Goal: Information Seeking & Learning: Learn about a topic

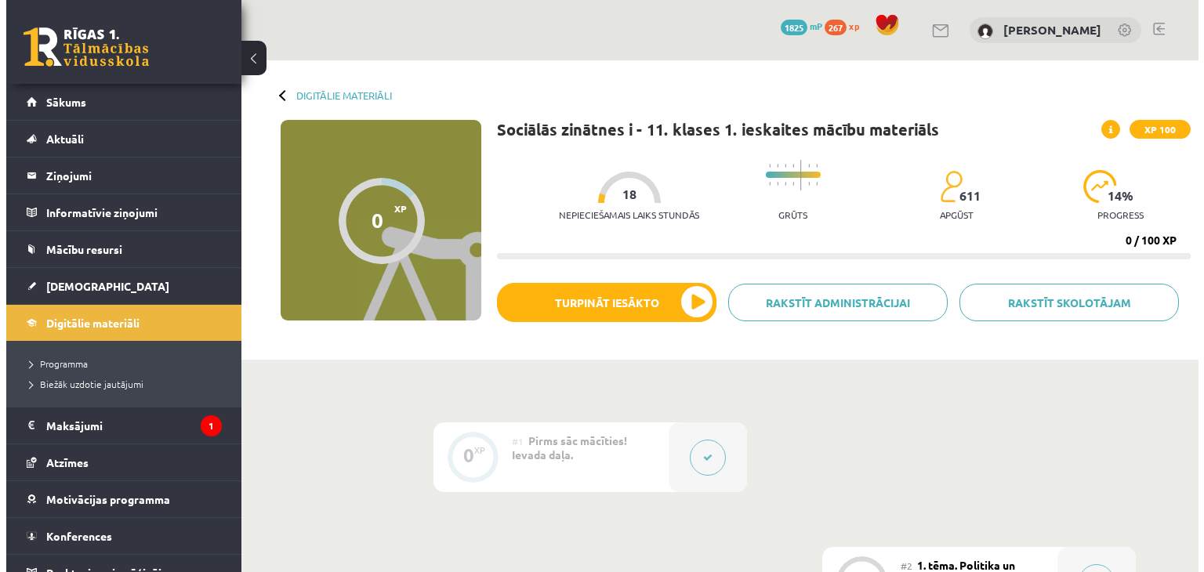
scroll to position [235, 0]
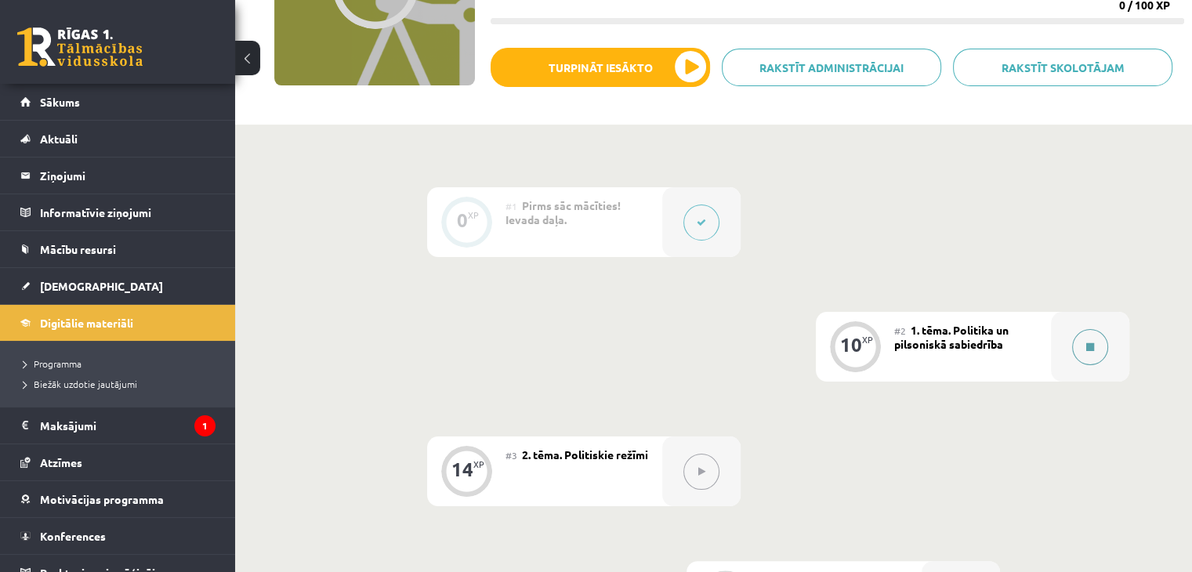
click at [1083, 350] on button at bounding box center [1090, 347] width 36 height 36
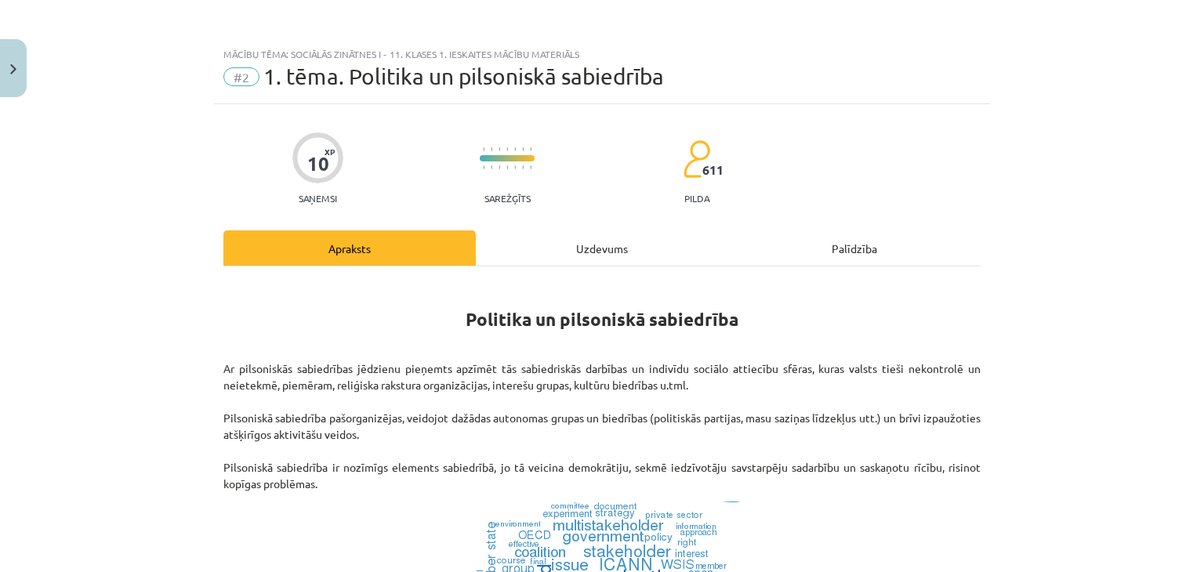
click at [595, 242] on div "Uzdevums" at bounding box center [602, 247] width 252 height 35
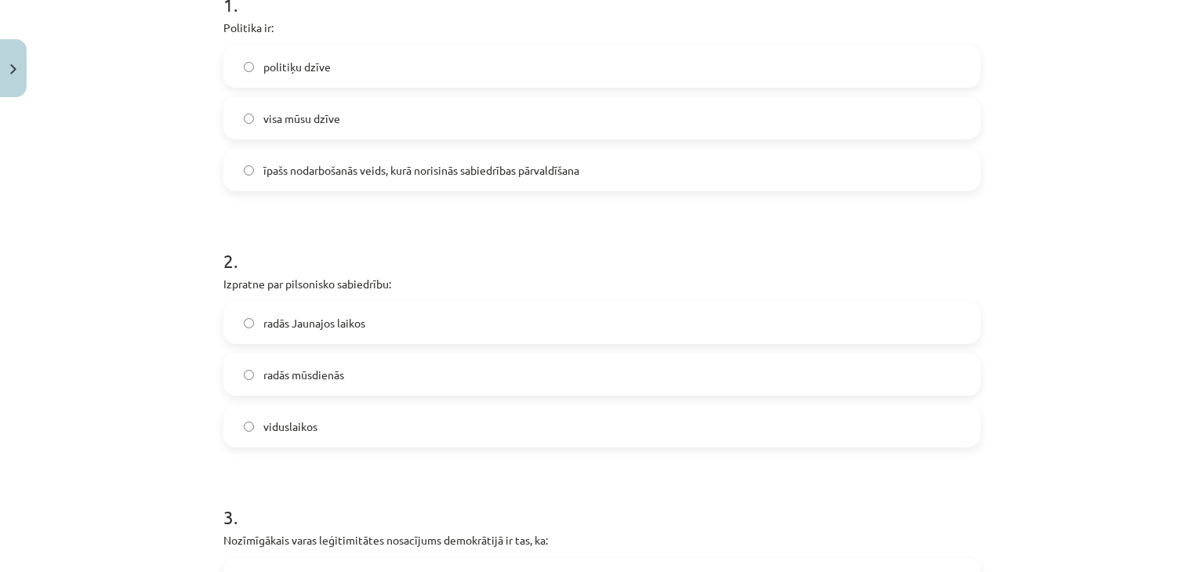
scroll to position [118, 0]
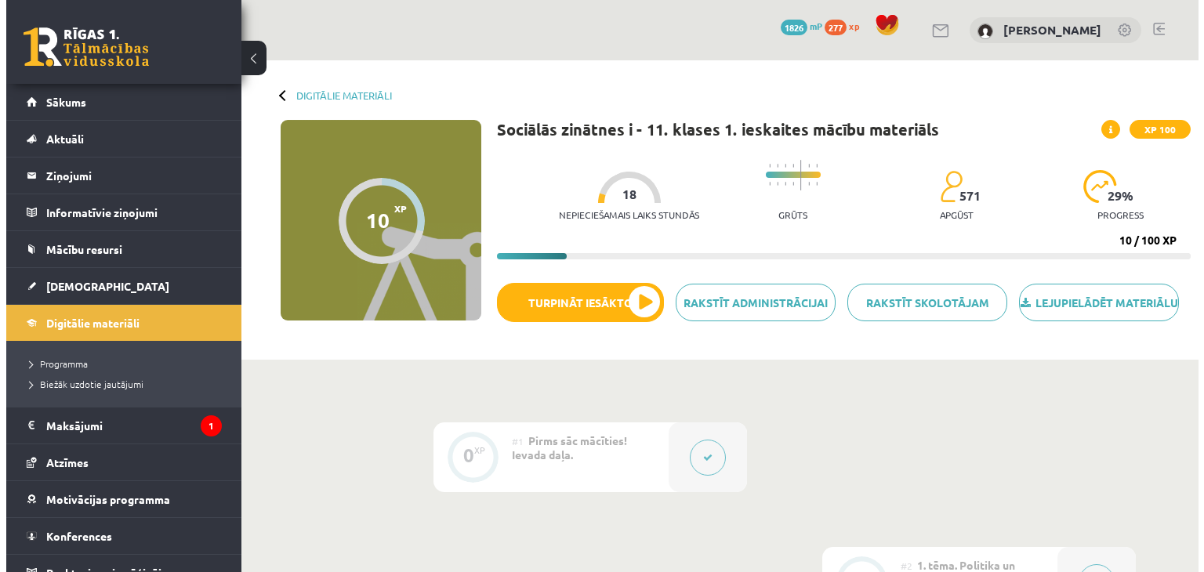
scroll to position [235, 0]
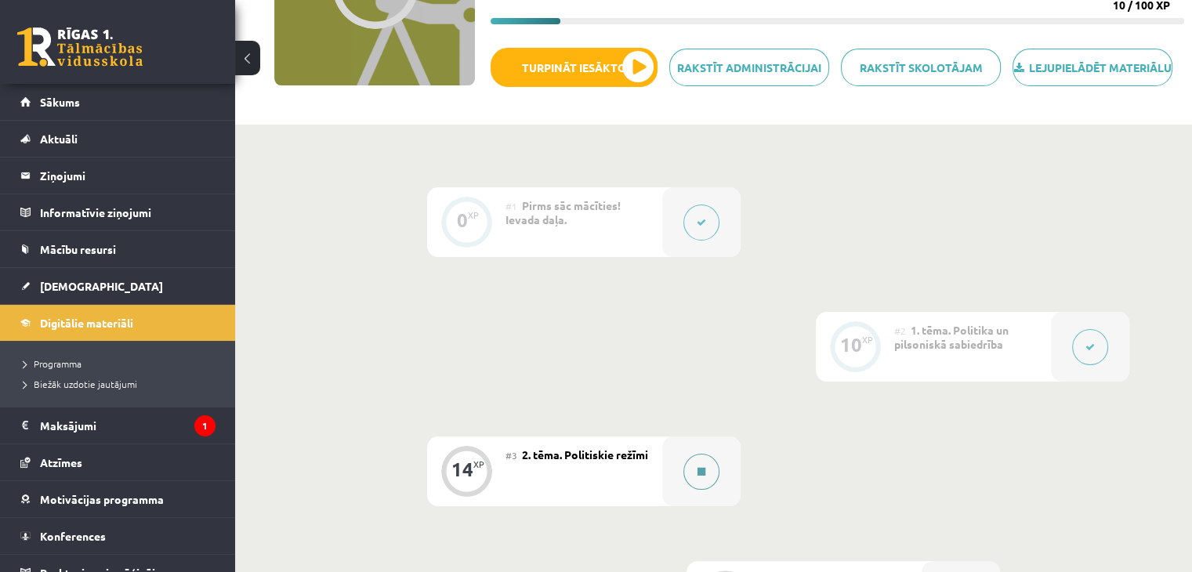
click at [690, 484] on button at bounding box center [701, 472] width 36 height 36
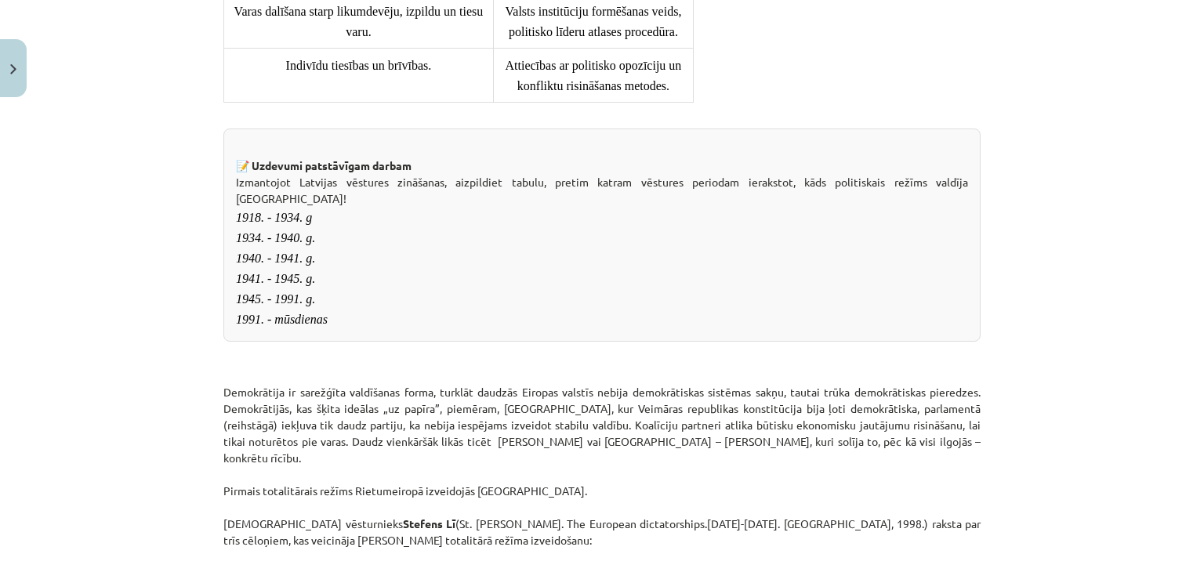
scroll to position [1724, 0]
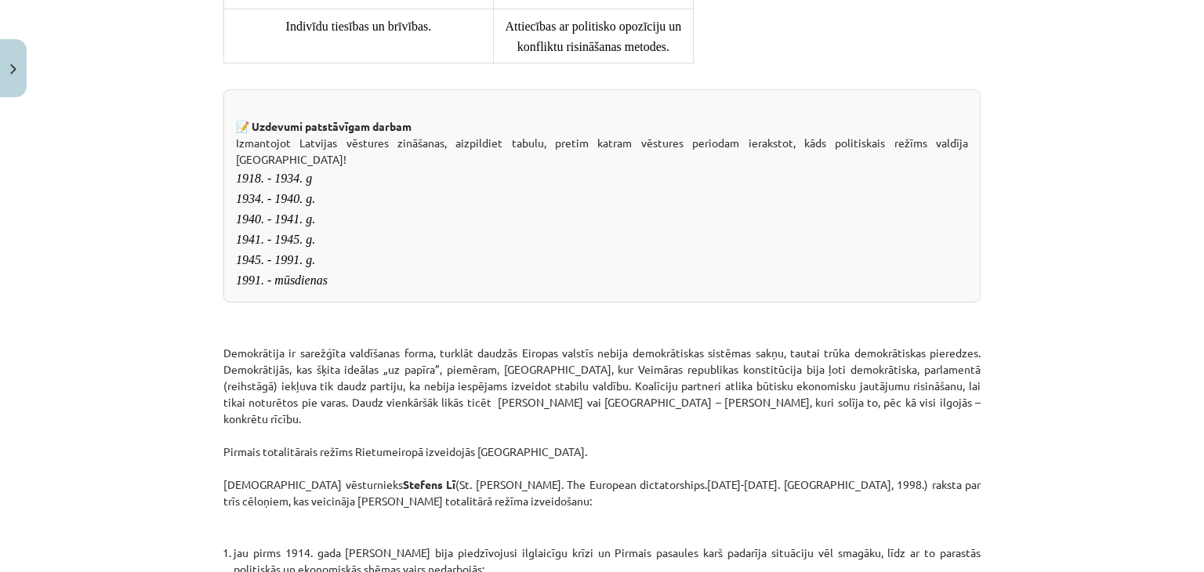
drag, startPoint x: 230, startPoint y: 162, endPoint x: 415, endPoint y: 403, distance: 303.5
click at [421, 303] on div "📝 Uzdevumi patstāvīgam darbam Izmantojot Latvijas vēstures zināšanas, aizpildie…" at bounding box center [601, 195] width 757 height 213
copy div "📝 Uzdevumi patstāvīgam darbam Izmantojot Latvijas vēstures zināšanas, aizpildie…"
click at [165, 185] on div "Mācību tēma: Sociālās zinātnes i - 11. klases 1. ieskaites mācību materiāls #3 …" at bounding box center [602, 286] width 1204 height 572
click at [160, 151] on div "Mācību tēma: Sociālās zinātnes i - 11. klases 1. ieskaites mācību materiāls #3 …" at bounding box center [602, 286] width 1204 height 572
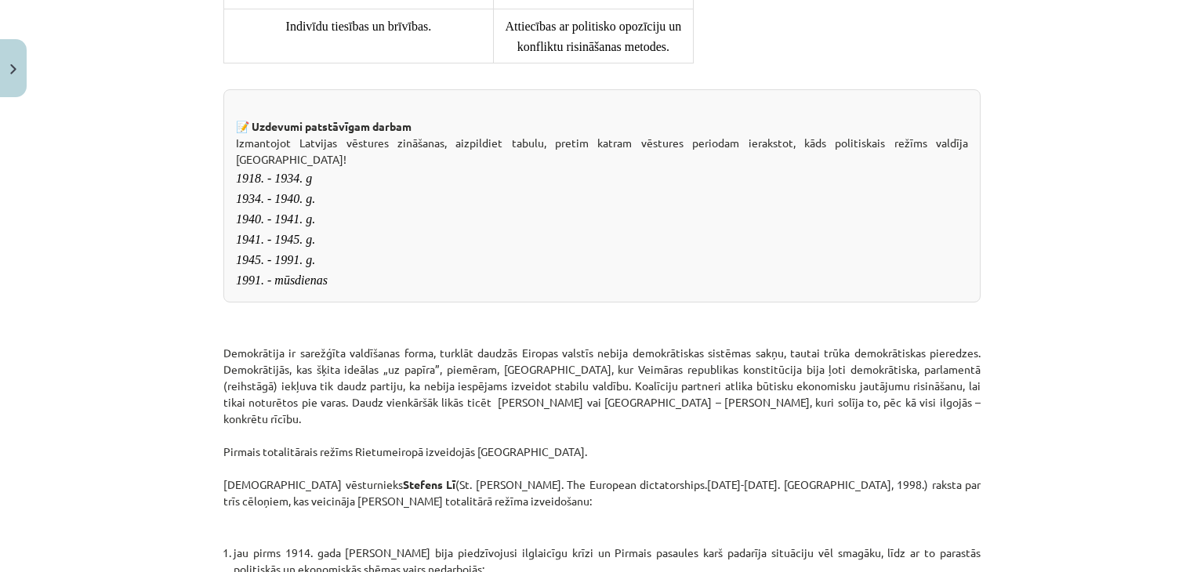
click at [342, 252] on div "📝 Uzdevumi patstāvīgam darbam Izmantojot Latvijas vēstures zināšanas, aizpildie…" at bounding box center [601, 195] width 757 height 213
click at [214, 214] on div "14 XP Saņemsi Grūts 571 pilda Apraksts Uzdevums Palīdzība Politiskie režīmi Kād…" at bounding box center [602, 557] width 776 height 4354
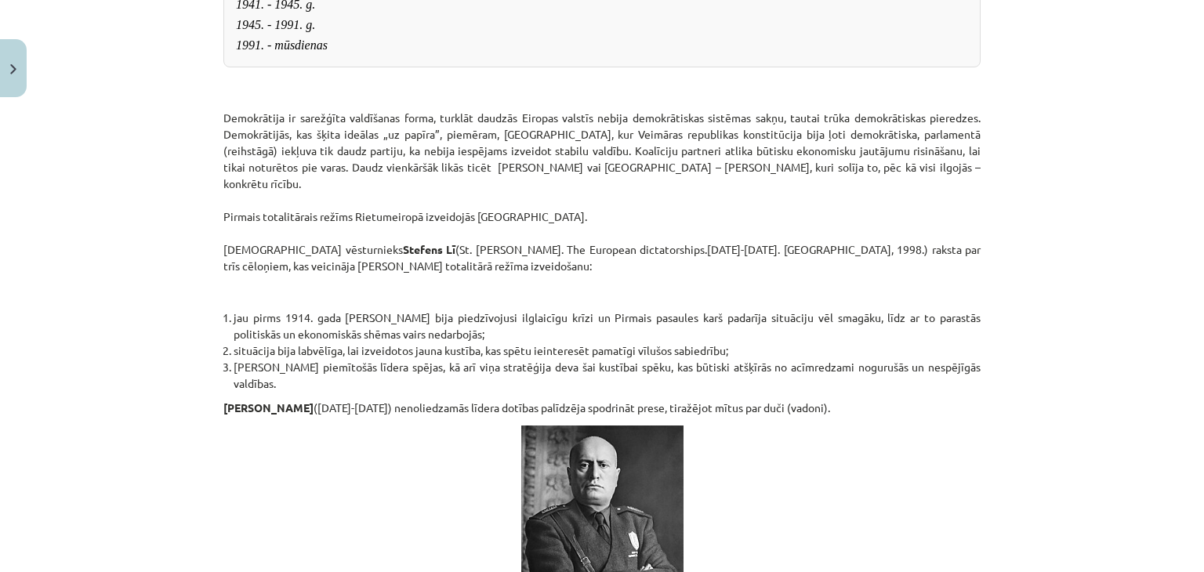
scroll to position [2116, 0]
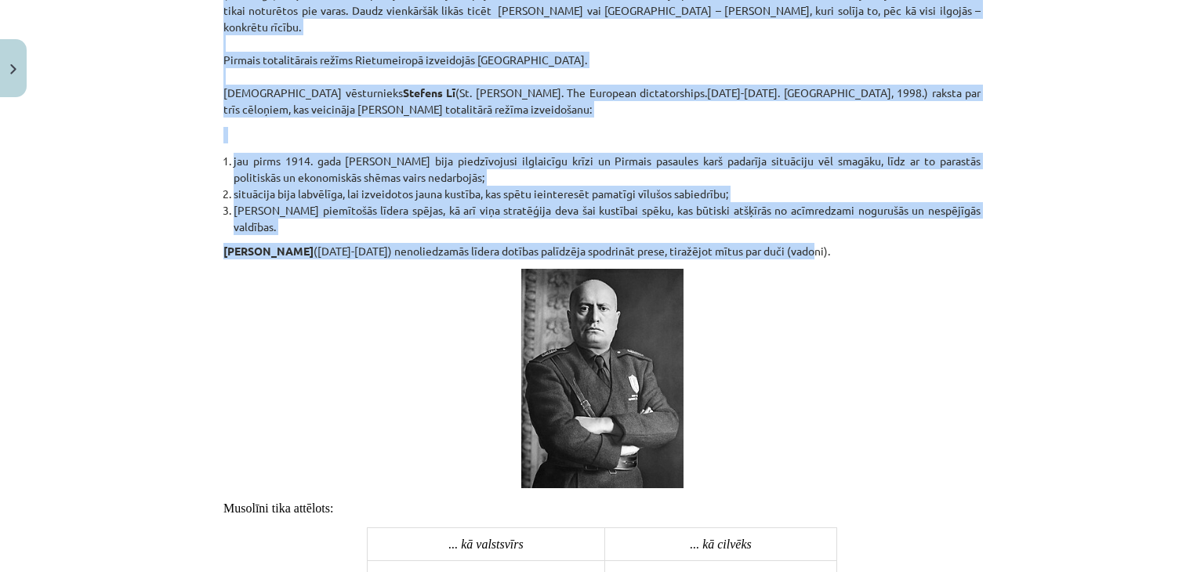
drag, startPoint x: 202, startPoint y: 82, endPoint x: 972, endPoint y: 336, distance: 810.5
click at [967, 335] on div "Mācību tēma: Sociālās zinātnes i - 11. klases 1. ieskaites mācību materiāls #3 …" at bounding box center [602, 286] width 1204 height 572
copy div "Loremipsumd si ametconse adipiscing elits, doeiusm tempori Utlabor etdolor magn…"
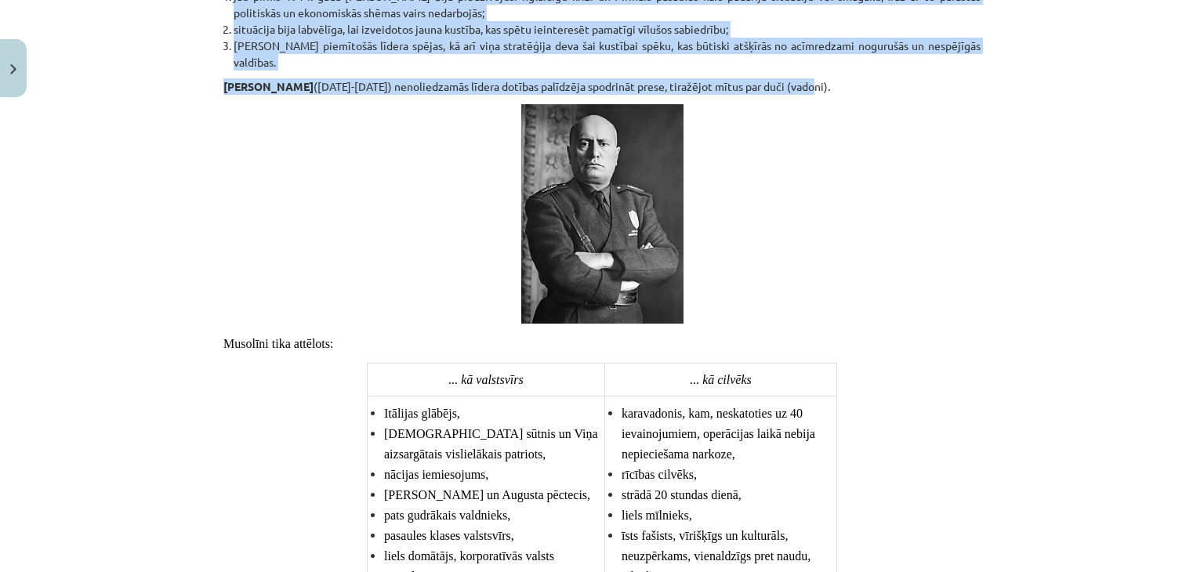
scroll to position [2273, 0]
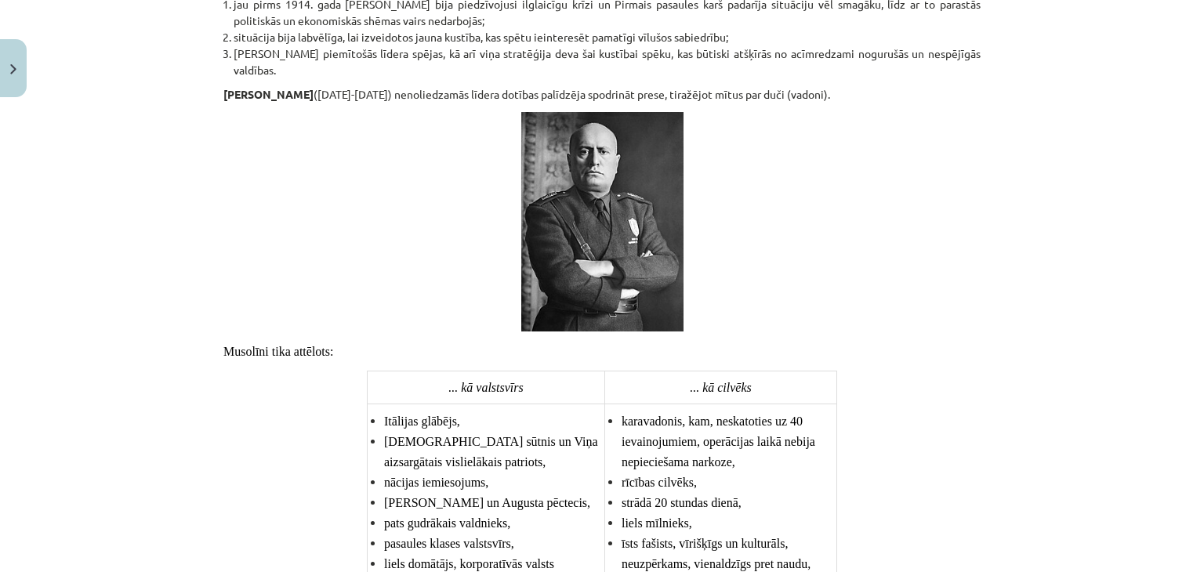
click at [473, 314] on p at bounding box center [601, 221] width 757 height 219
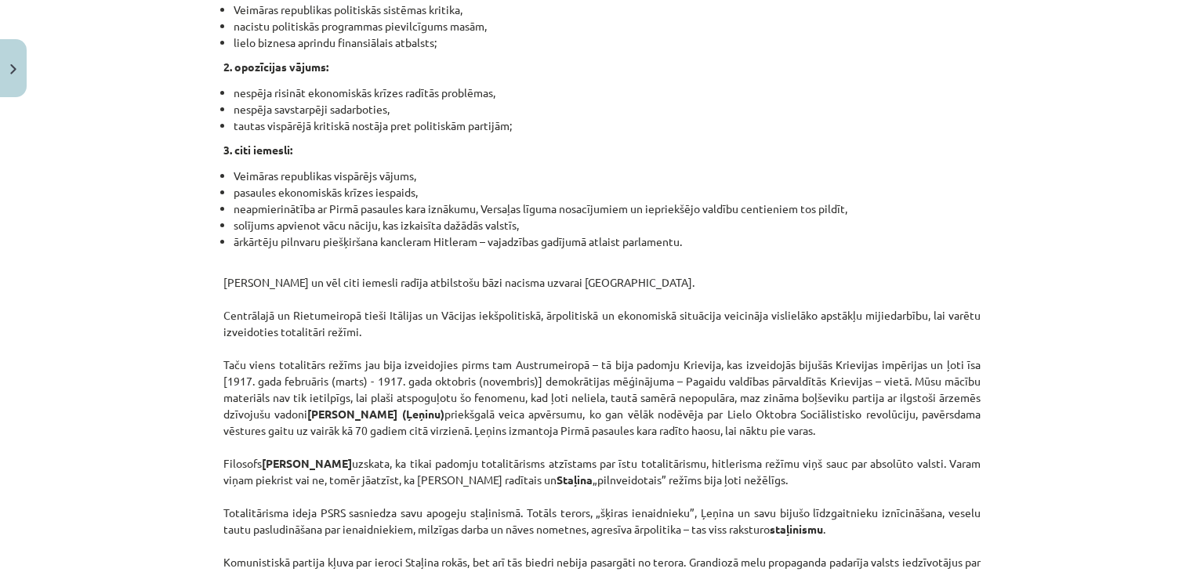
scroll to position [3965, 0]
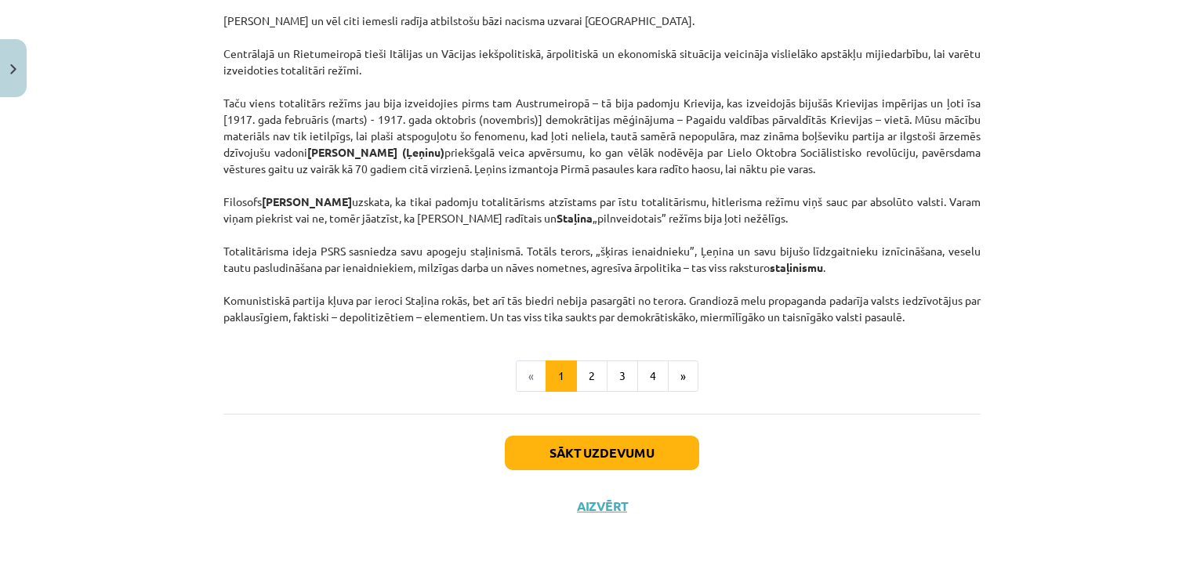
drag, startPoint x: 207, startPoint y: 85, endPoint x: 1005, endPoint y: 386, distance: 852.5
click at [993, 398] on div "Mācību tēma: Sociālās zinātnes i - 11. klases 1. ieskaites mācību materiāls #3 …" at bounding box center [602, 286] width 1204 height 572
copy div "Loremip 66 dolors 2900. amet consectetur adip elitse doeius tempori utlabore „8…"
click at [625, 325] on p "[PERSON_NAME] un vēl citi iemesli radīja atbilstošu bāzi nacisma uzvarai [GEOGR…" at bounding box center [601, 169] width 757 height 313
drag, startPoint x: 745, startPoint y: 358, endPoint x: 740, endPoint y: 346, distance: 12.7
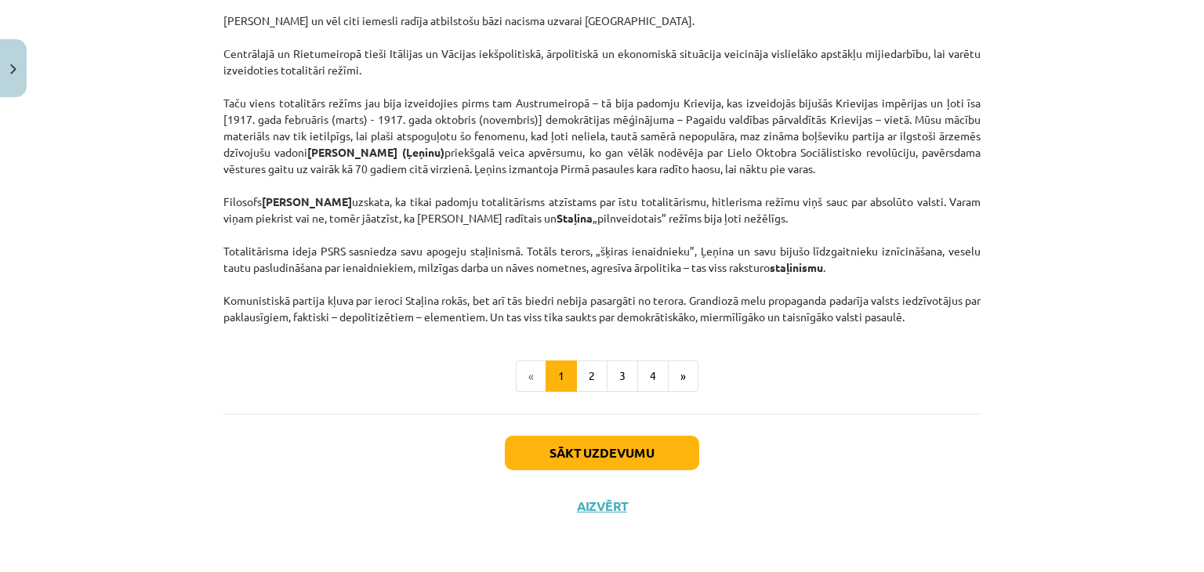
click at [746, 325] on p "[PERSON_NAME] un vēl citi iemesli radīja atbilstošu bāzi nacisma uzvarai [GEOGR…" at bounding box center [601, 169] width 757 height 313
click at [633, 209] on p "[PERSON_NAME] un vēl citi iemesli radīja atbilstošu bāzi nacisma uzvarai [GEOGR…" at bounding box center [601, 169] width 757 height 313
click at [1021, 274] on div "Mācību tēma: Sociālās zinātnes i - 11. klases 1. ieskaites mācību materiāls #3 …" at bounding box center [602, 286] width 1204 height 572
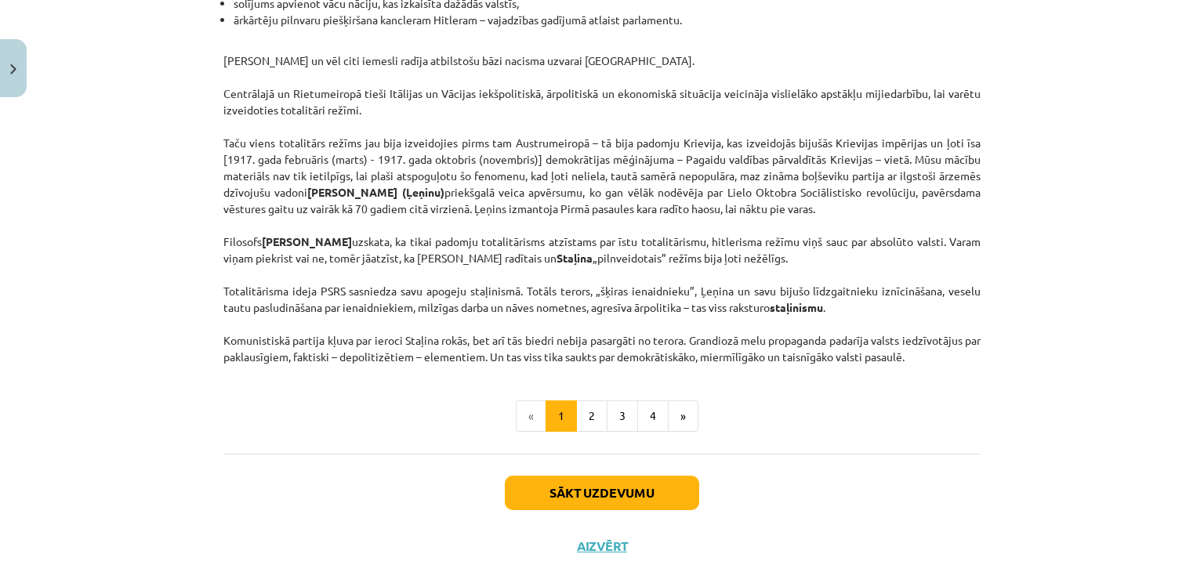
scroll to position [3964, 0]
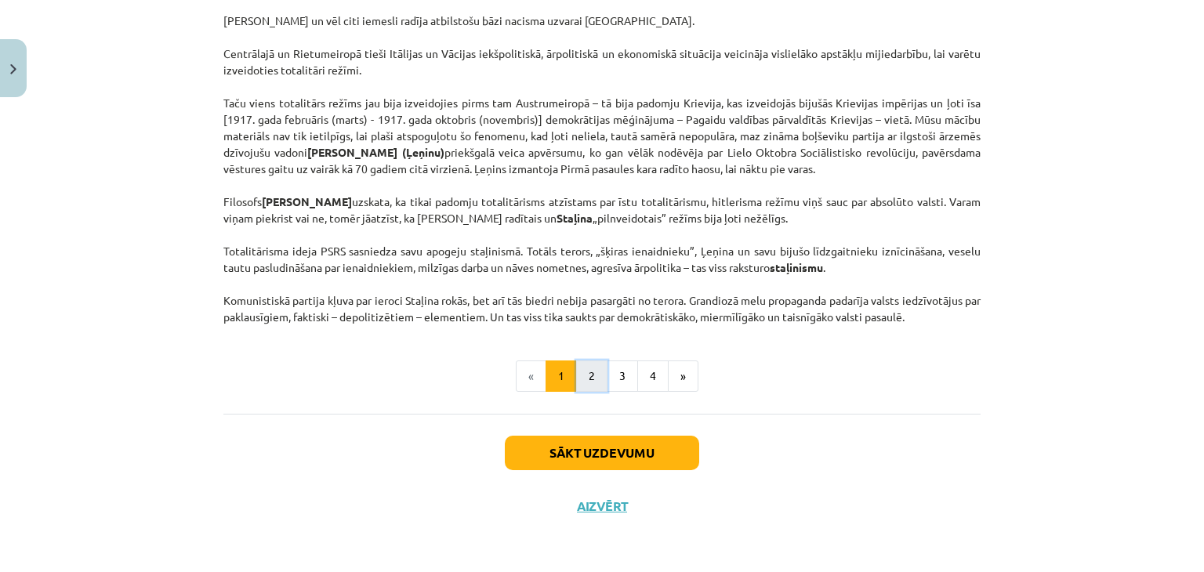
click at [592, 392] on button "2" at bounding box center [591, 376] width 31 height 31
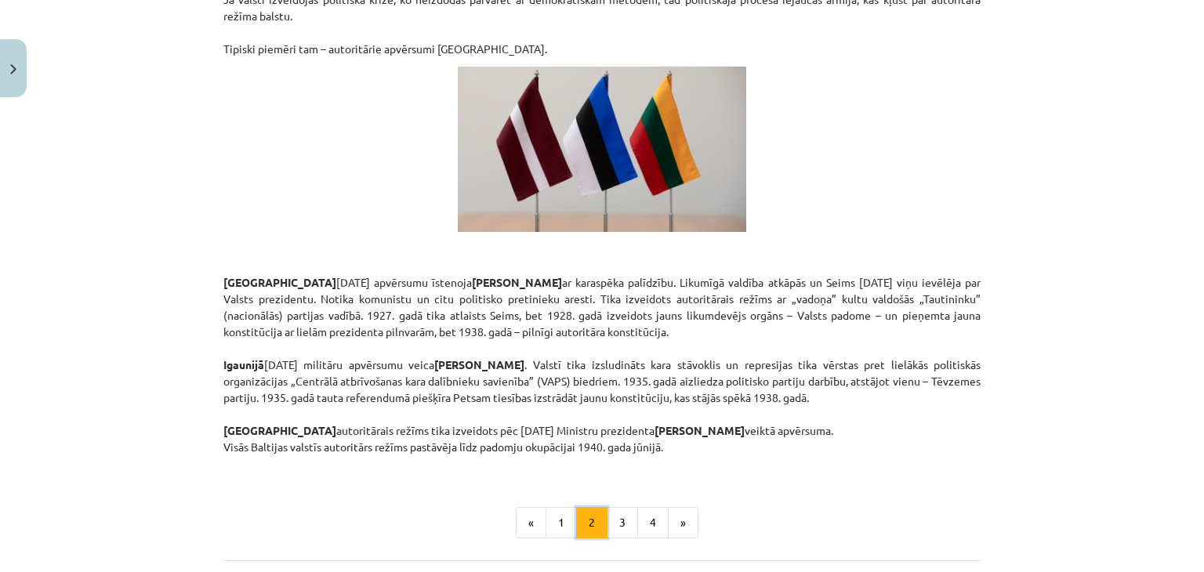
scroll to position [2720, 0]
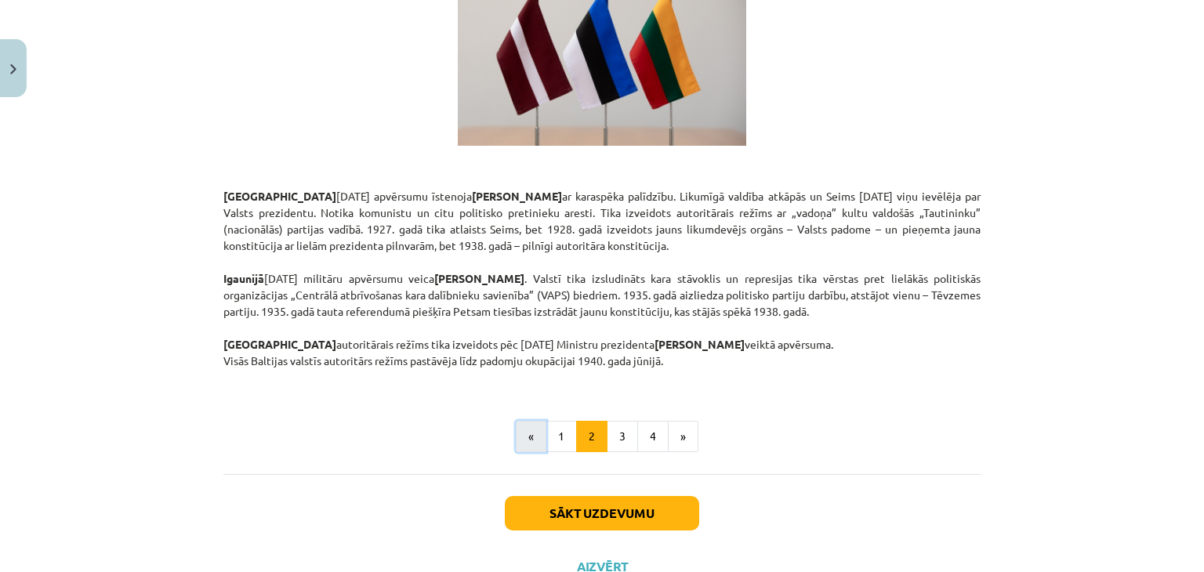
click at [530, 421] on button "«" at bounding box center [531, 436] width 31 height 31
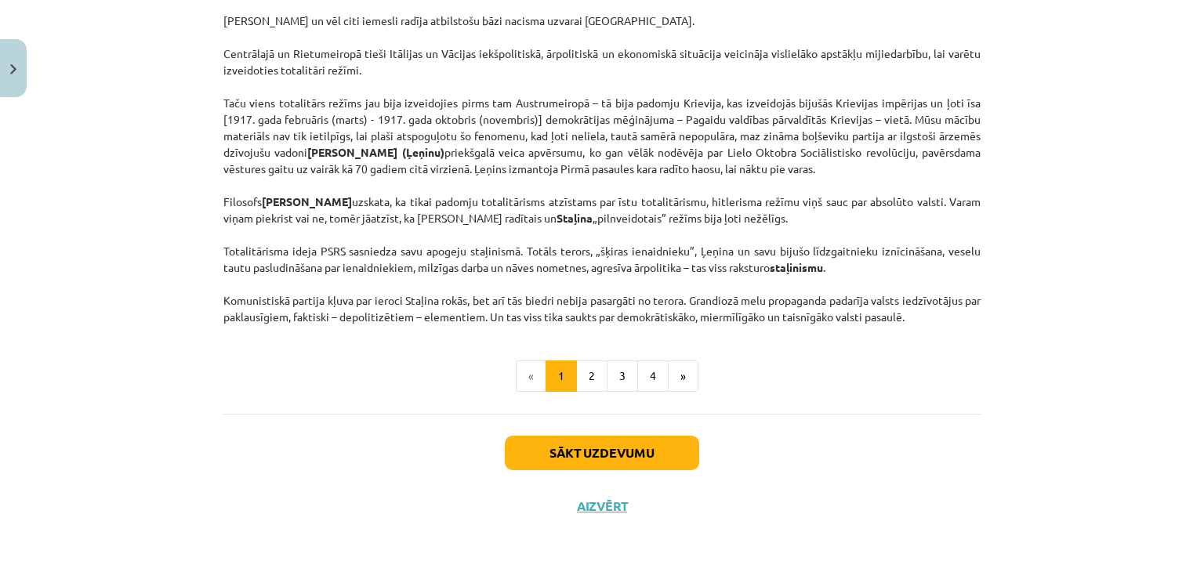
scroll to position [280, 0]
